Goal: Check status

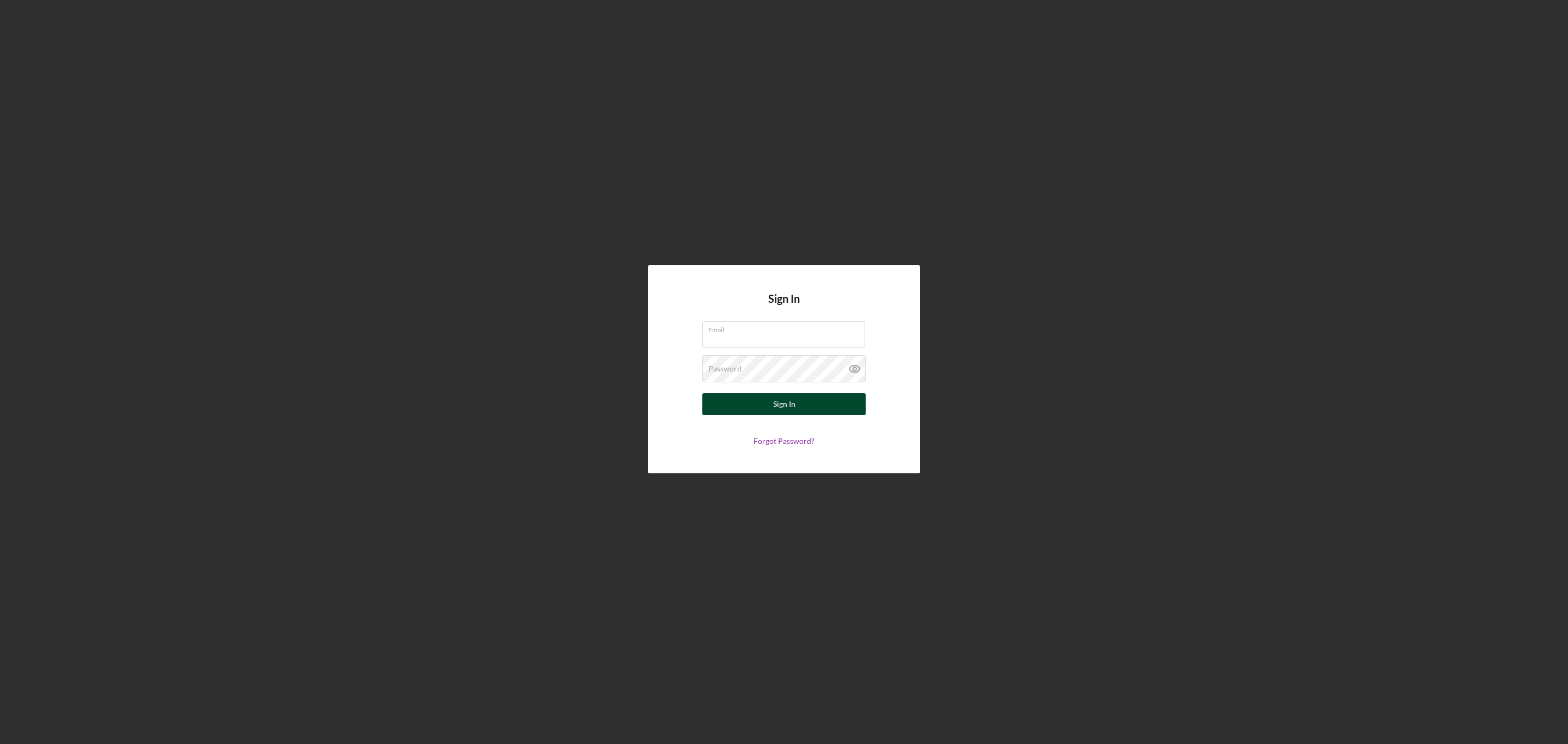
type input "[EMAIL_ADDRESS][DOMAIN_NAME]"
click at [731, 407] on button "Sign In" at bounding box center [784, 404] width 163 height 22
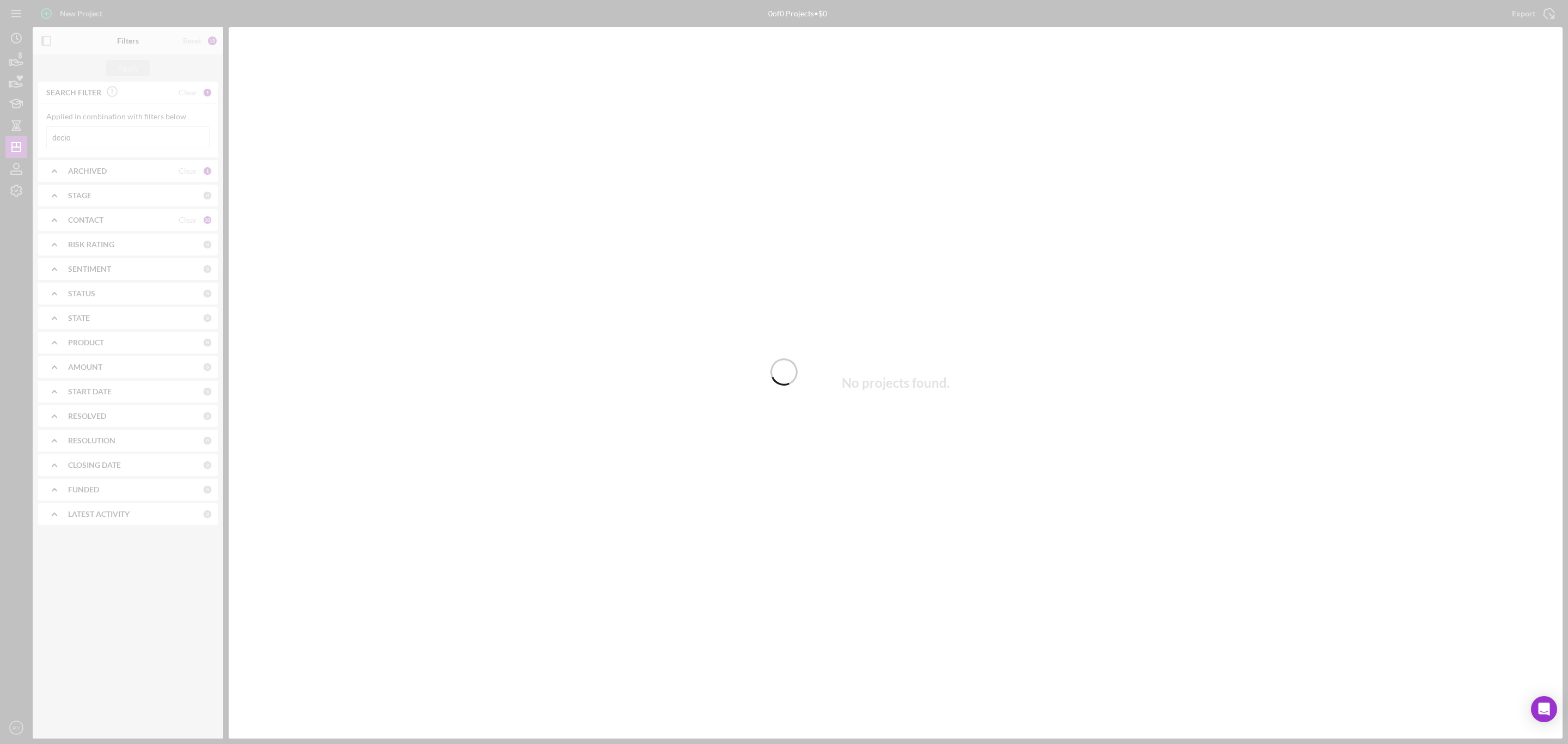
click at [146, 136] on div at bounding box center [784, 372] width 1568 height 744
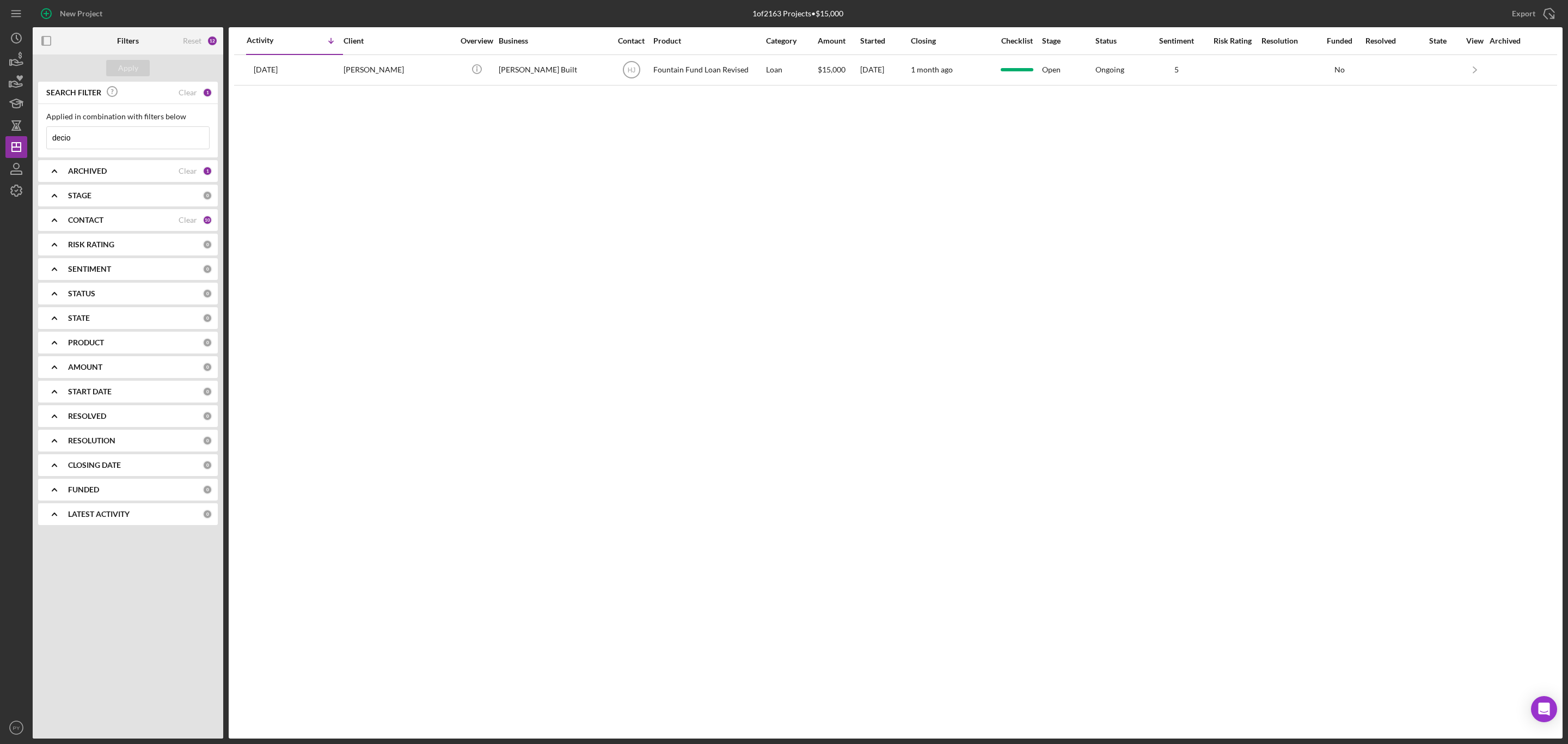
click at [124, 144] on input "decio" at bounding box center [128, 138] width 163 height 22
type input "d"
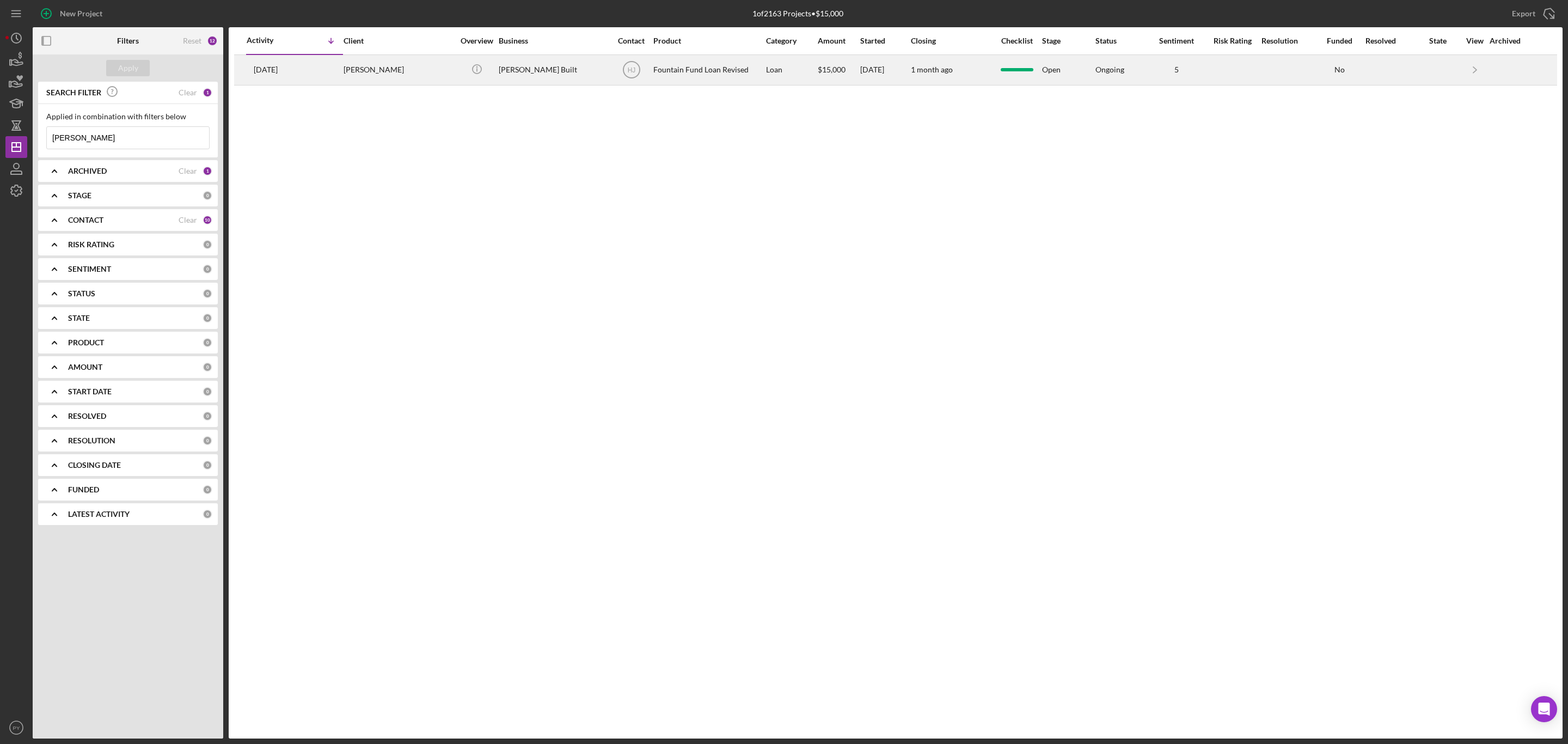
type input "[PERSON_NAME]"
click at [395, 67] on div "[PERSON_NAME]" at bounding box center [398, 70] width 109 height 29
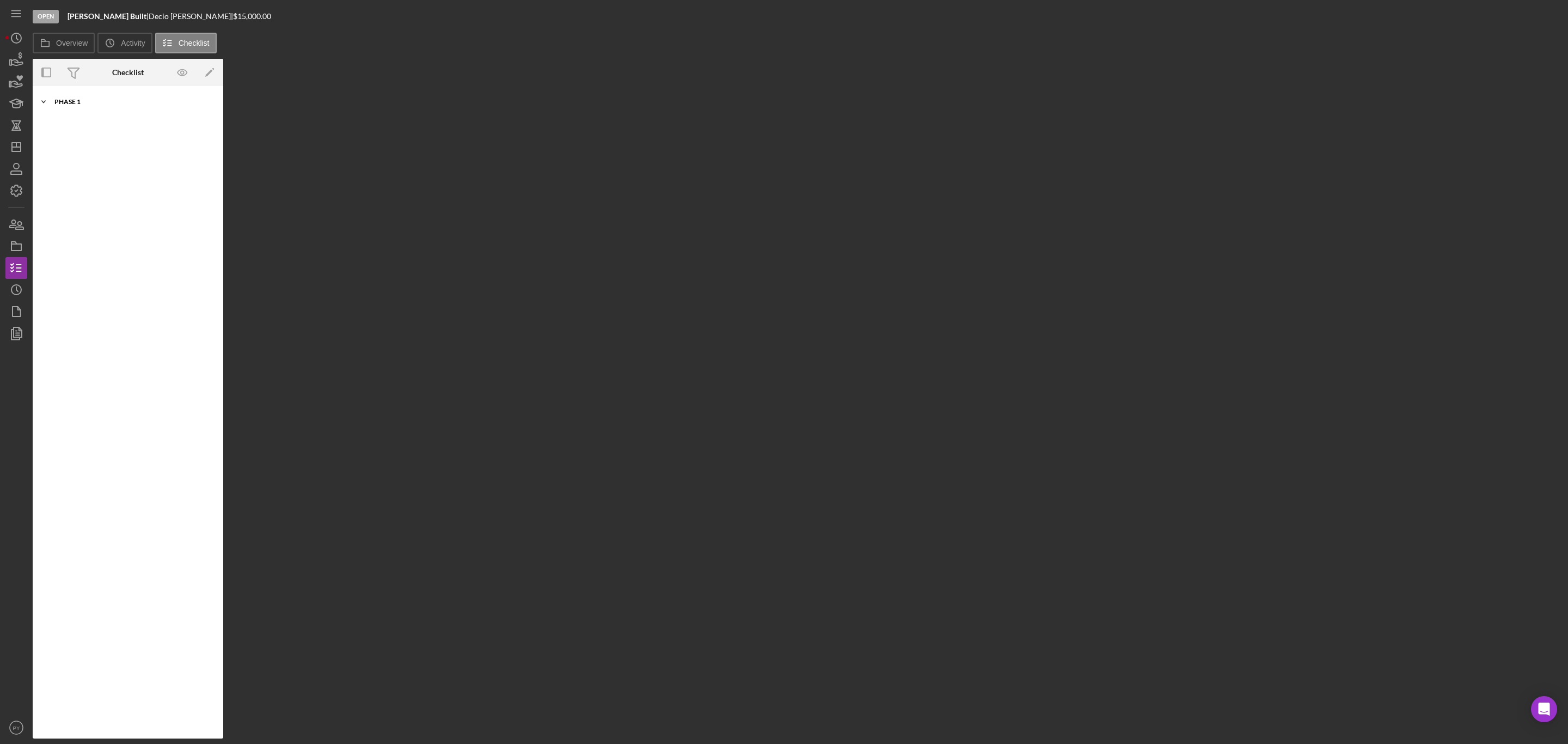
click at [64, 102] on div "Phase 1" at bounding box center [132, 102] width 155 height 6
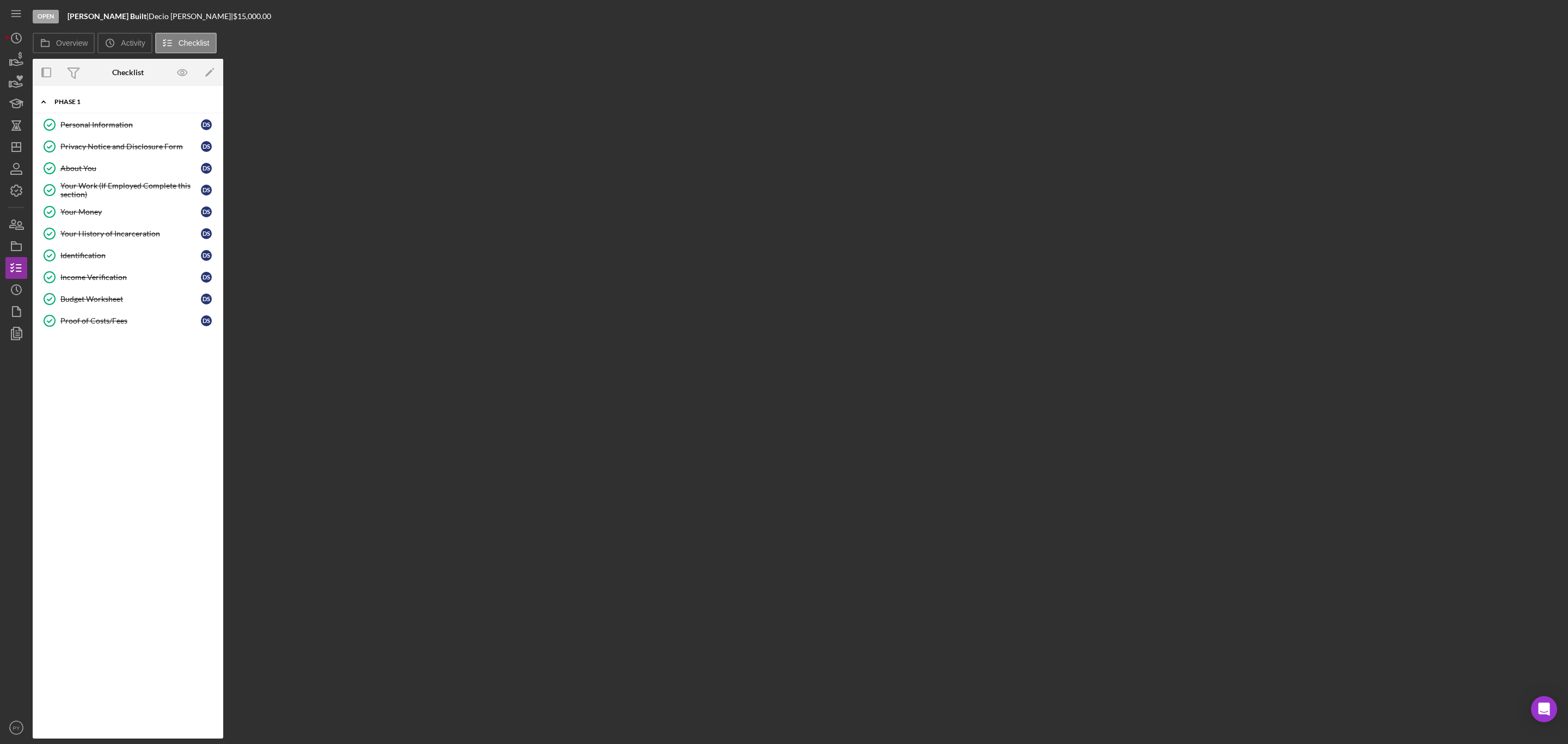
click at [64, 102] on div "Phase 1" at bounding box center [132, 102] width 155 height 6
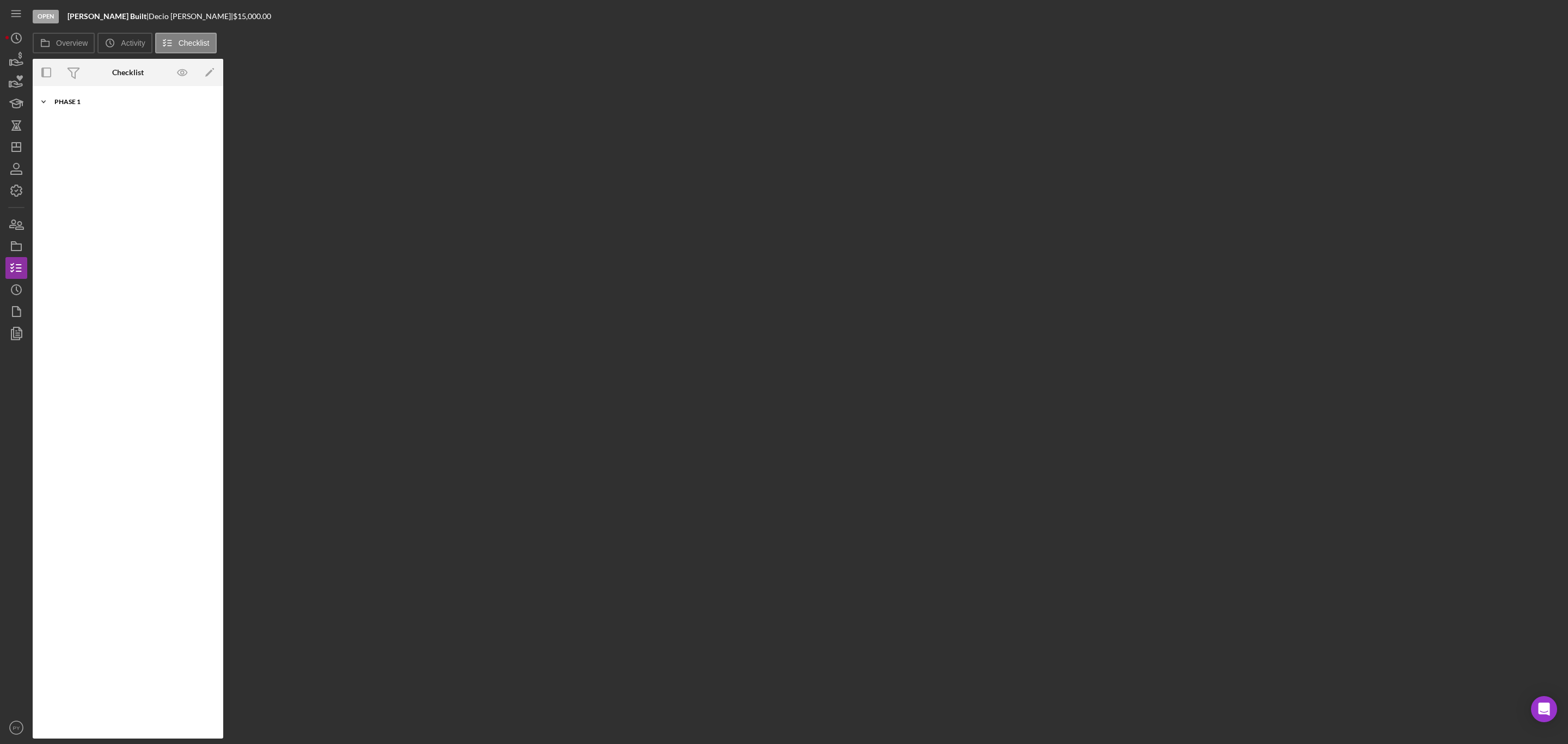
click at [64, 97] on div "Icon/Expander Phase 1 10 / 10" at bounding box center [128, 102] width 190 height 22
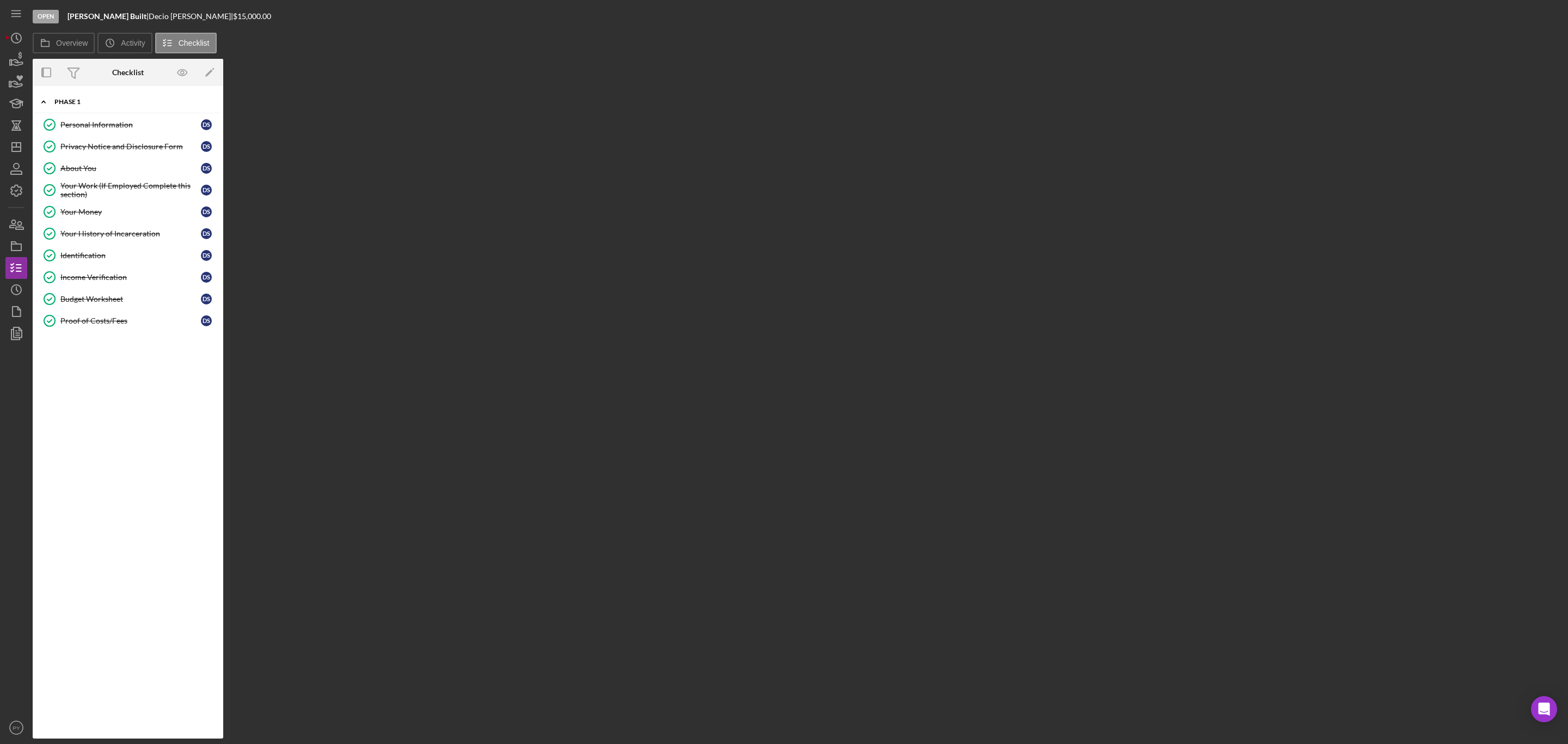
click at [64, 97] on div "Icon/Expander Phase 1 10 / 10" at bounding box center [128, 102] width 190 height 23
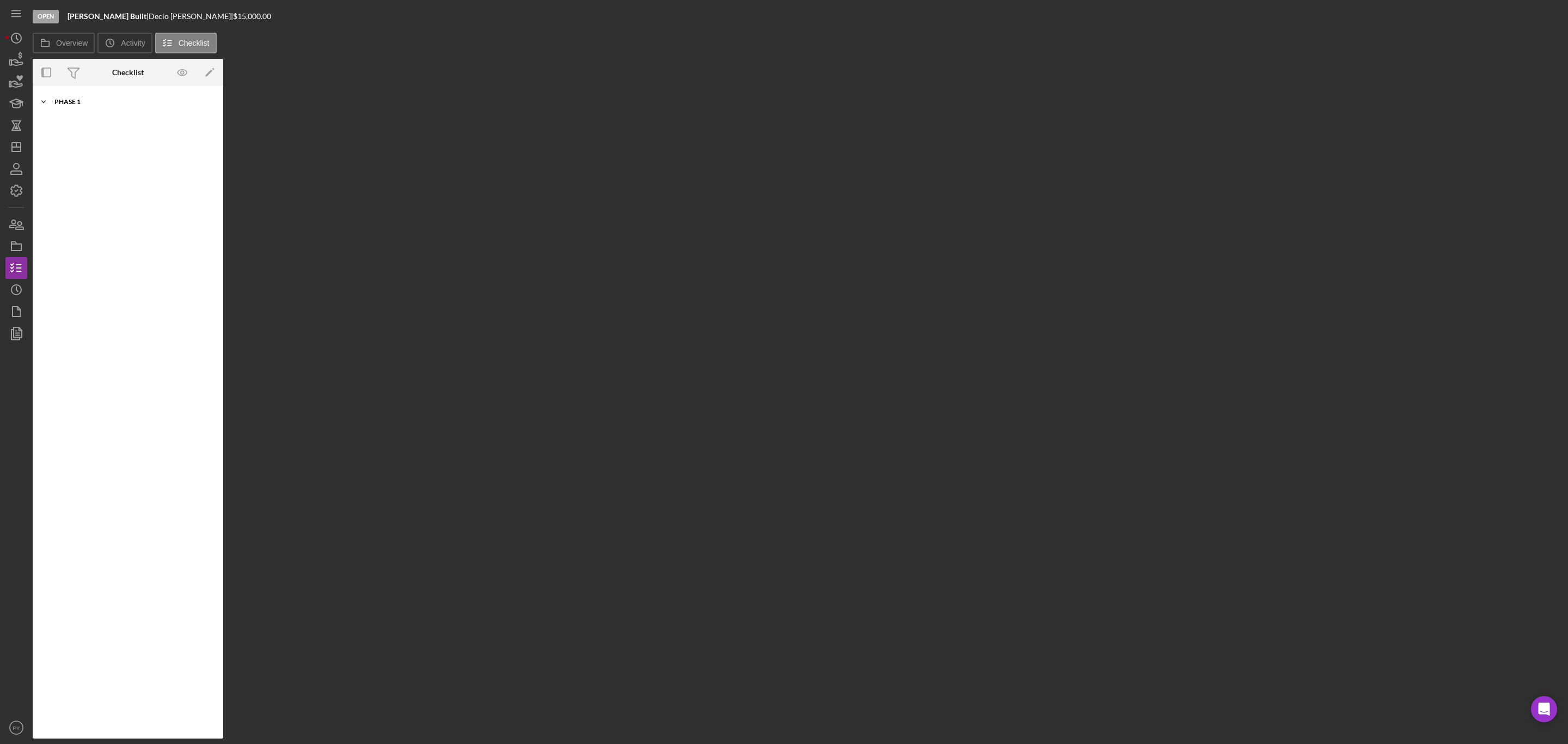
click at [62, 103] on div "Phase 1" at bounding box center [132, 102] width 155 height 6
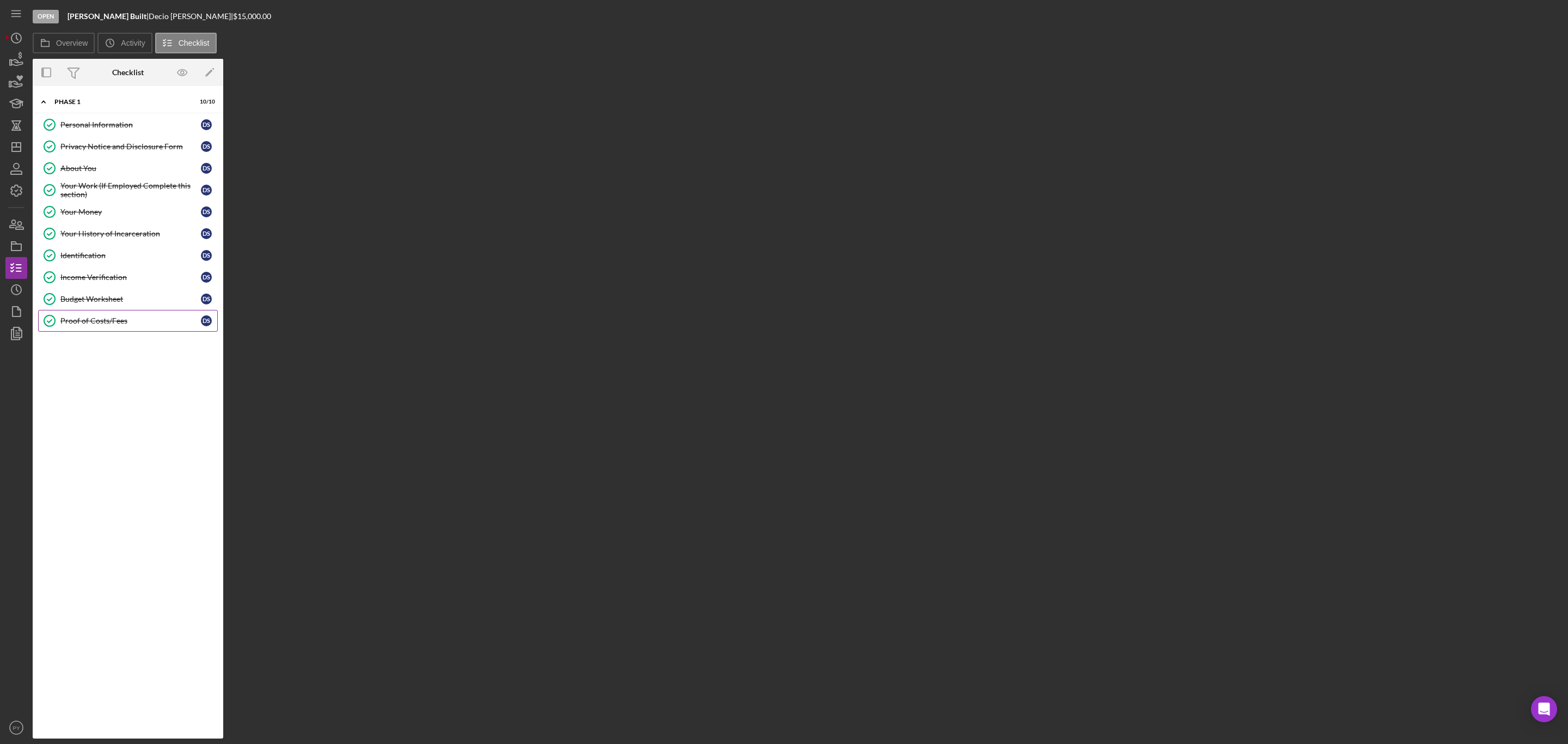
click at [80, 325] on div "Proof of Costs/Fees" at bounding box center [131, 321] width 141 height 9
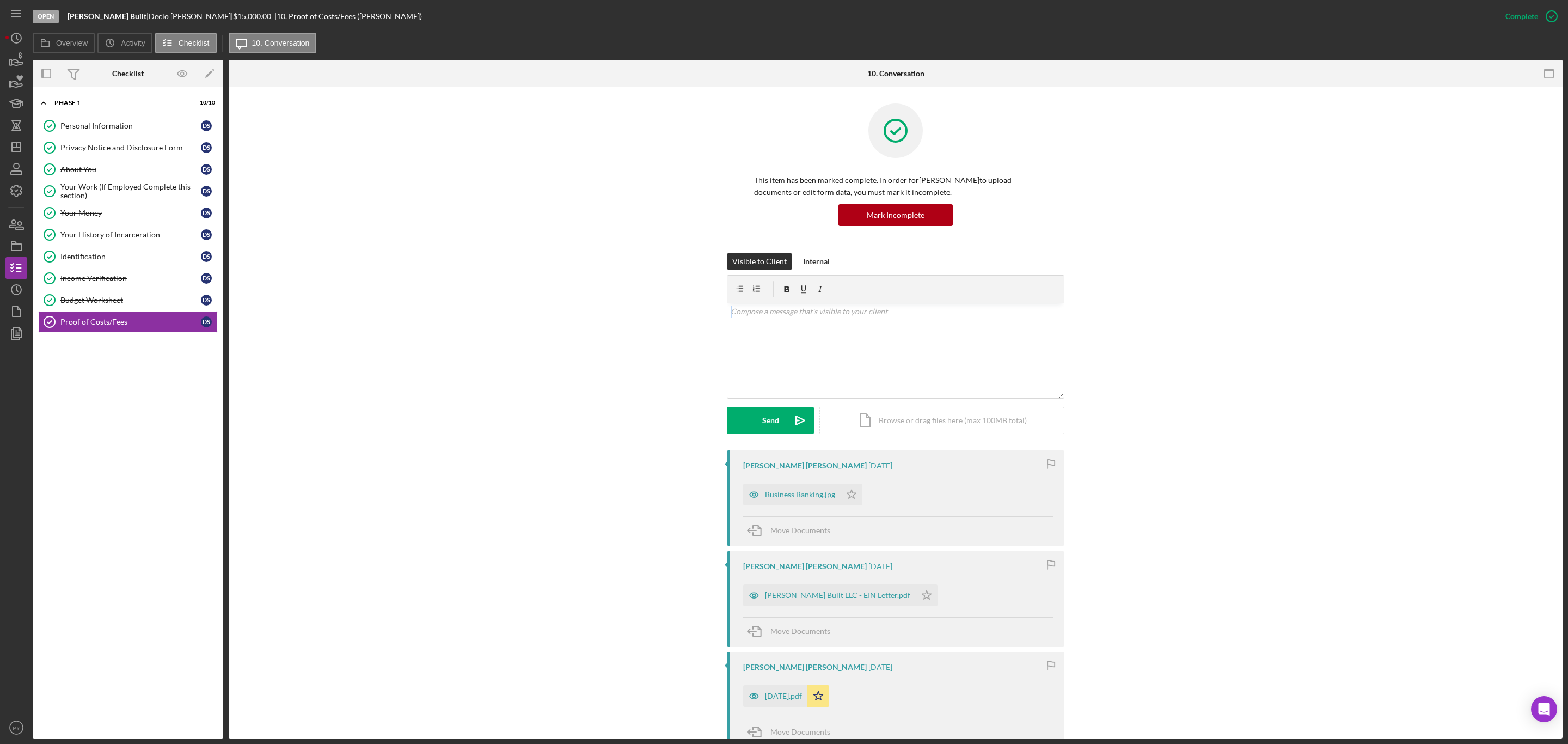
drag, startPoint x: 1563, startPoint y: 276, endPoint x: 1566, endPoint y: 305, distance: 29.2
click at [1566, 305] on div "Open [PERSON_NAME] Built | [PERSON_NAME] | $15,000.00 | 10. Proof of Costs/Fees…" at bounding box center [784, 372] width 1568 height 744
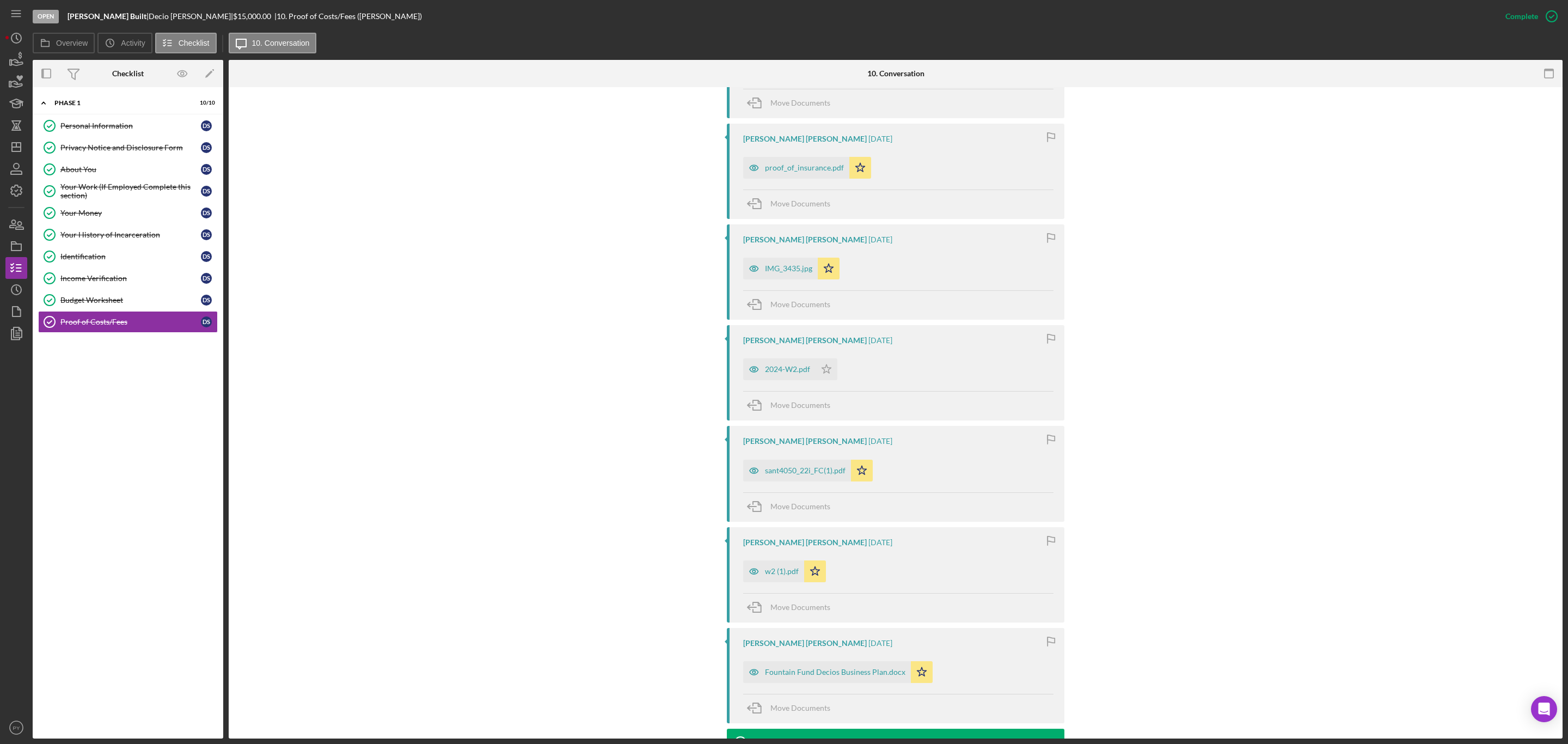
scroll to position [937, 0]
click at [861, 667] on div "Fountain Fund Decios Business Plan.docx" at bounding box center [827, 667] width 168 height 22
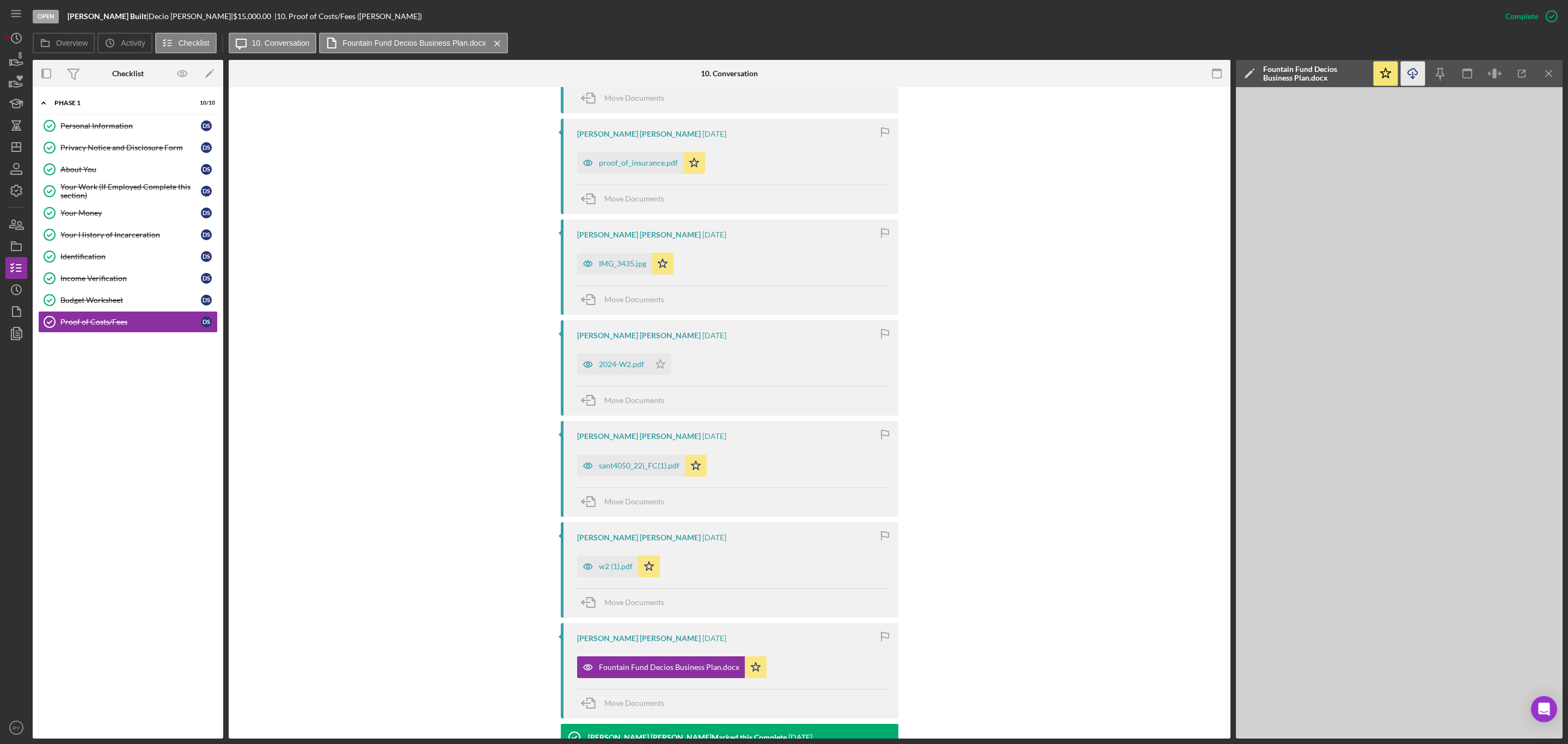
click at [1413, 83] on icon "Icon/Download" at bounding box center [1413, 74] width 25 height 25
